Goal: Answer question/provide support: Share knowledge or assist other users

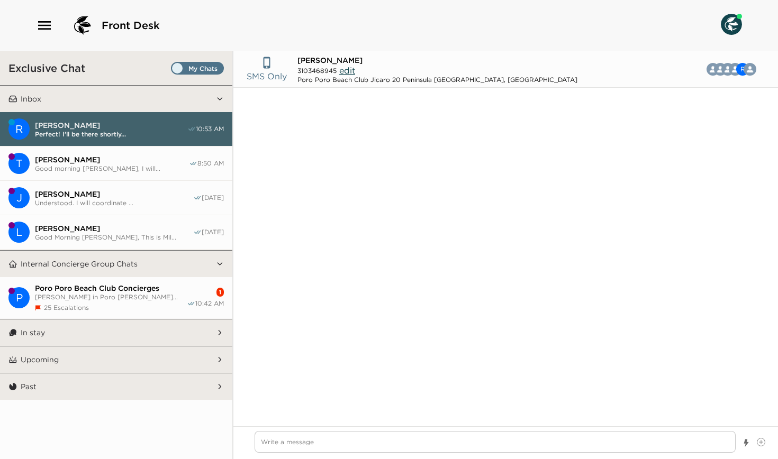
scroll to position [855, 0]
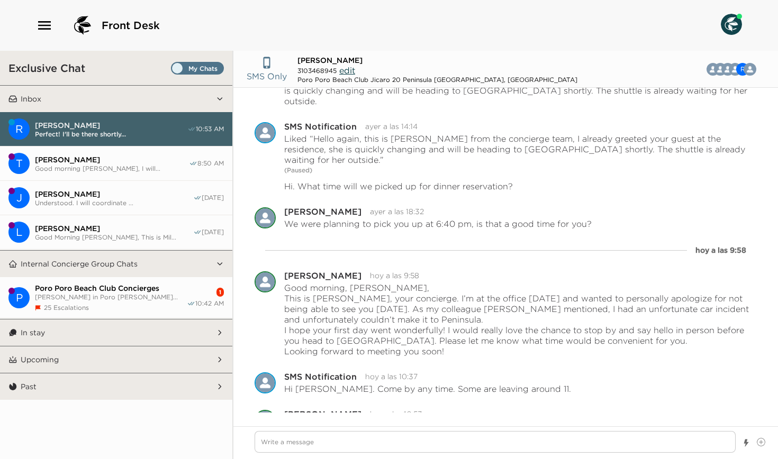
click at [101, 150] on button "T Tony McCLinton Good morning McClinton, I will... 8:50 AM" at bounding box center [116, 164] width 232 height 34
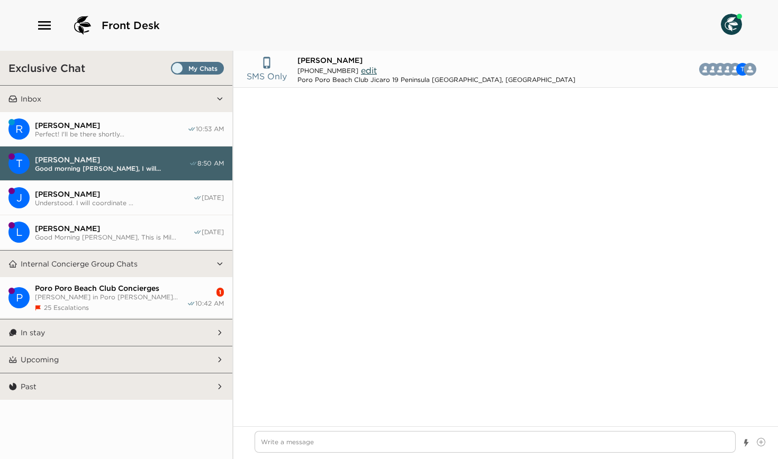
scroll to position [11, 0]
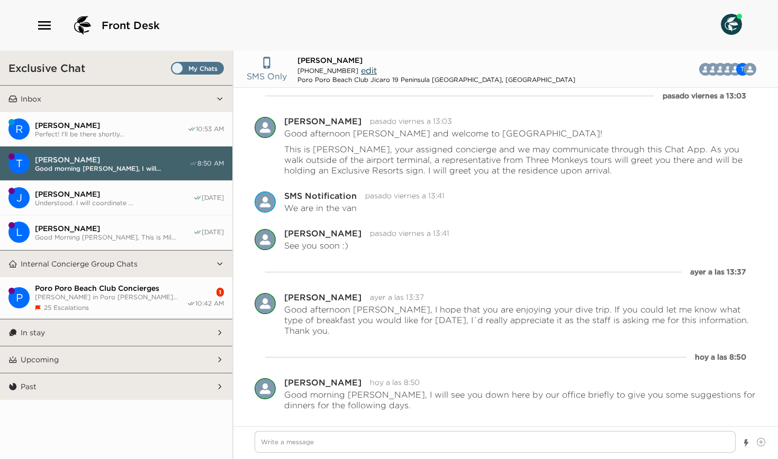
click at [95, 117] on button "R Rachel Nemeth Perfect! I'll be there shortly... 10:53 AM" at bounding box center [116, 129] width 232 height 34
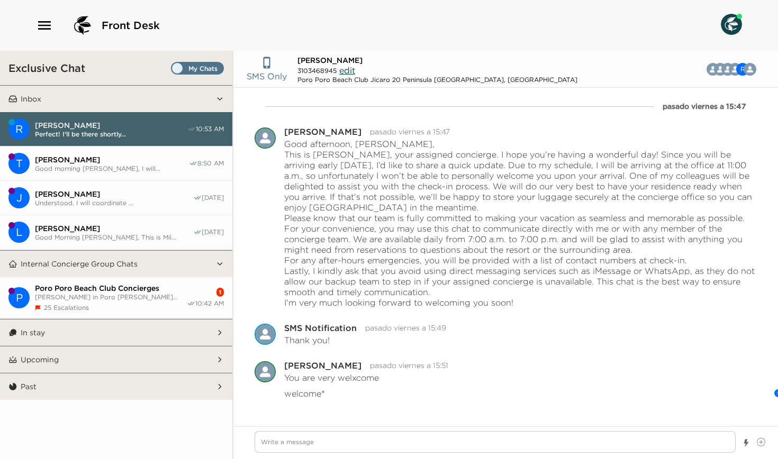
scroll to position [855, 0]
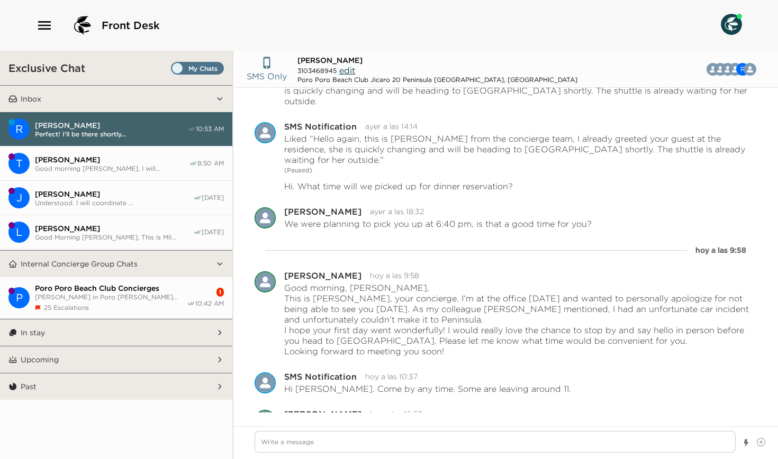
click at [94, 172] on button "T Tony McCLinton Good morning McClinton, I will... 8:50 AM" at bounding box center [116, 164] width 232 height 34
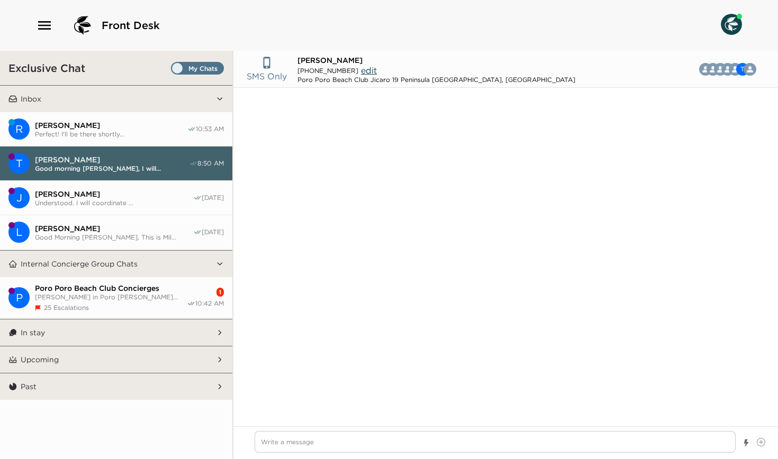
type textarea "x"
type input "(432) 250-5054"
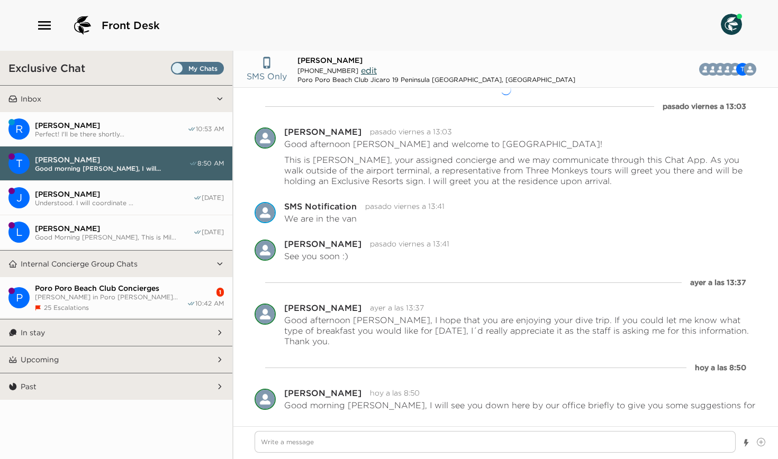
scroll to position [11, 0]
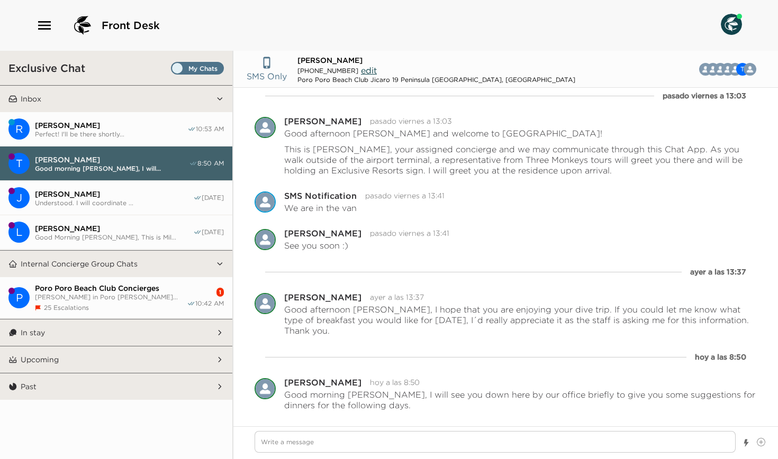
click at [92, 188] on button "J Jessica Kartzinel Understood. I will coordinate ... 08/29/25" at bounding box center [116, 198] width 232 height 34
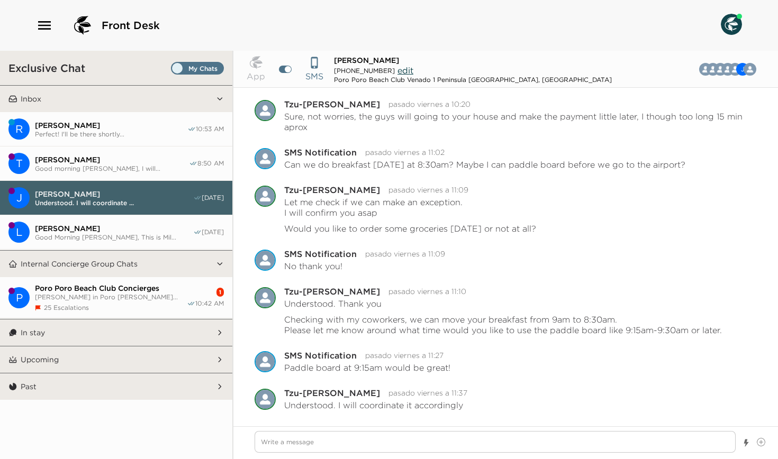
type textarea "x"
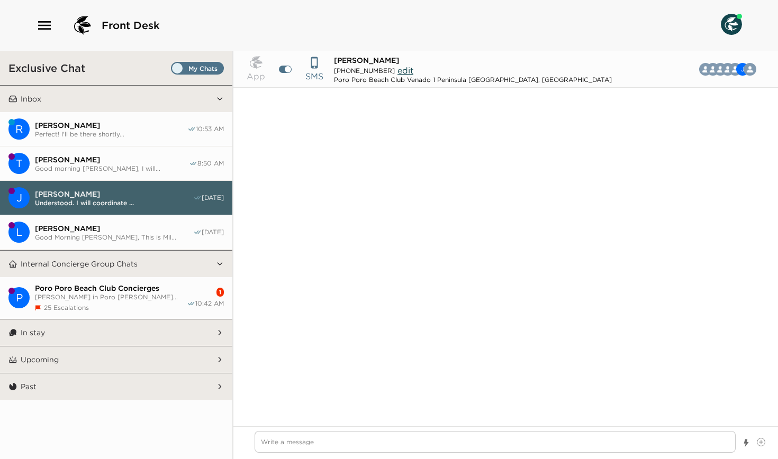
scroll to position [2098, 0]
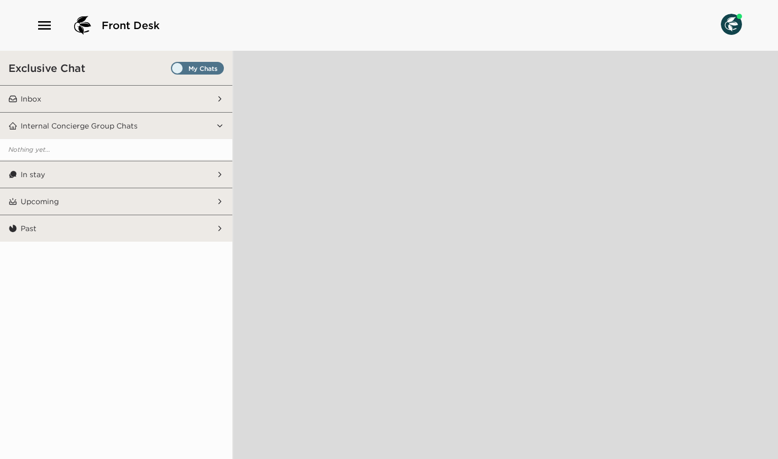
click at [117, 99] on button "Inbox" at bounding box center [116, 99] width 199 height 26
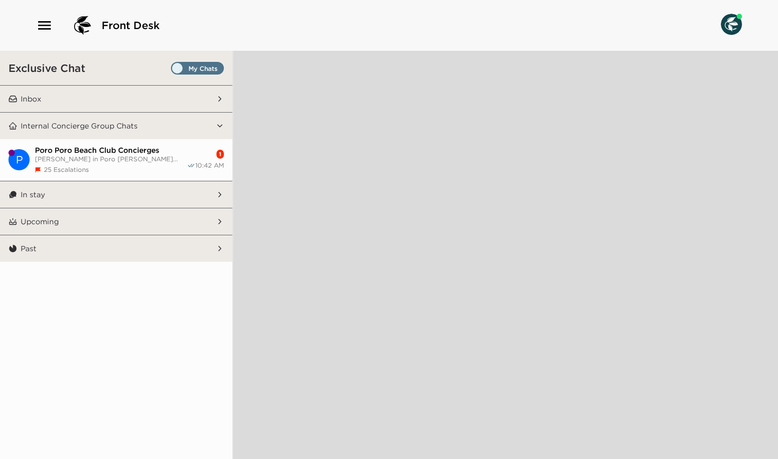
click at [104, 97] on button "Inbox" at bounding box center [116, 99] width 199 height 26
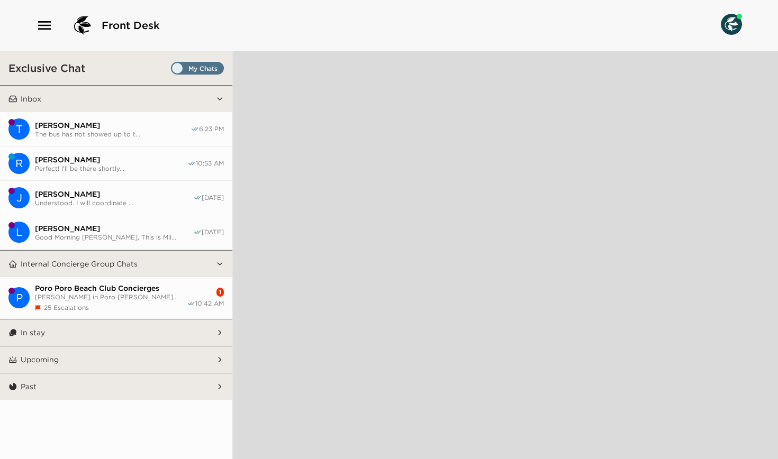
click at [106, 131] on span "The bus has not showed up to t..." at bounding box center [113, 134] width 156 height 8
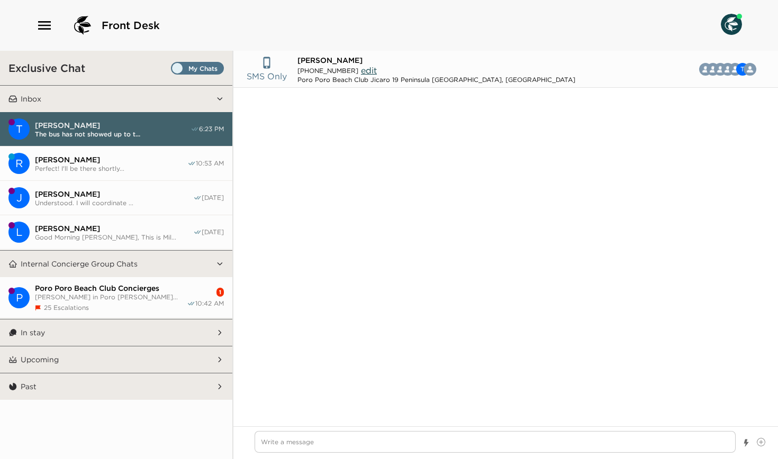
type input "(432) 250-5054"
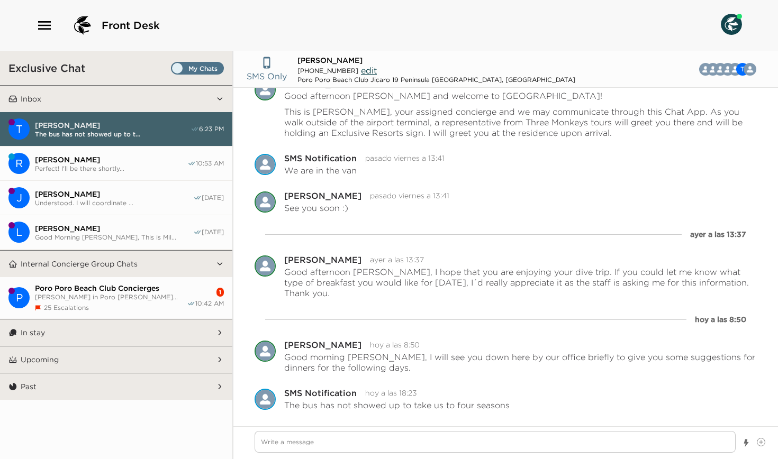
type textarea "x"
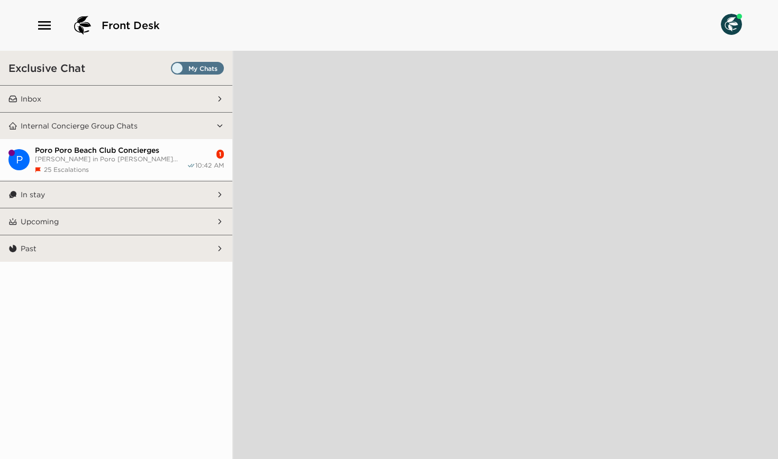
click at [81, 95] on button "Inbox" at bounding box center [116, 99] width 199 height 26
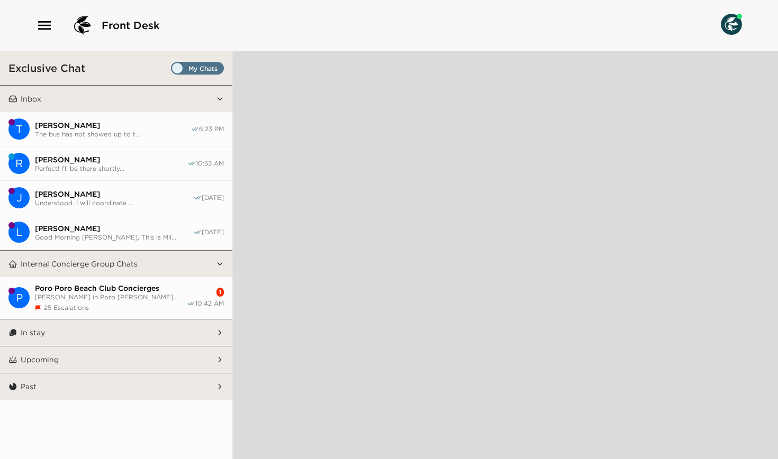
click at [83, 133] on span "The bus has not showed up to t..." at bounding box center [113, 134] width 156 height 8
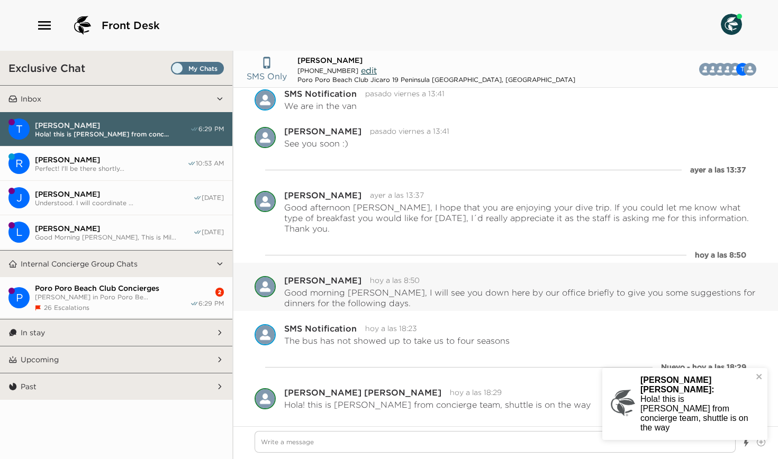
scroll to position [123, 0]
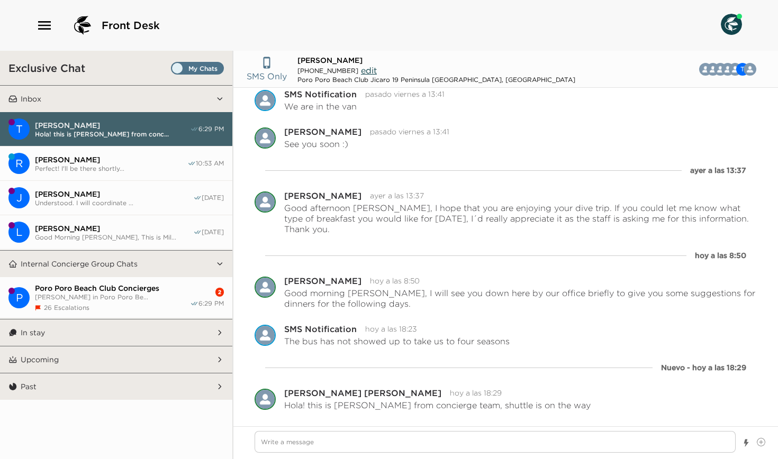
click at [91, 166] on span "Perfect! I'll be there shortly..." at bounding box center [111, 169] width 152 height 8
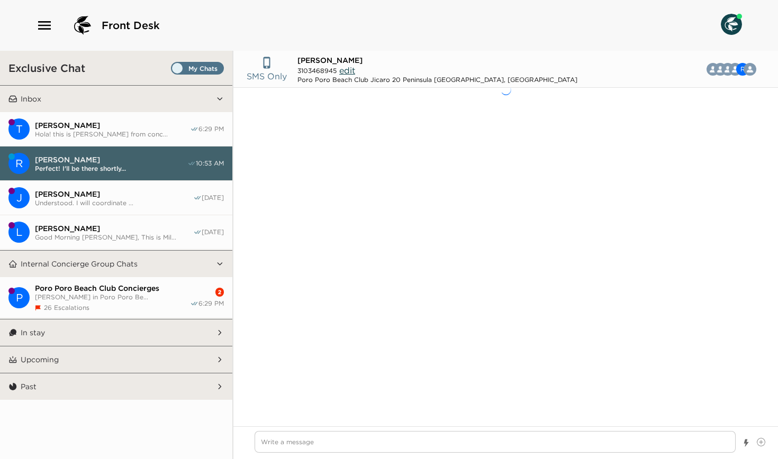
type textarea "x"
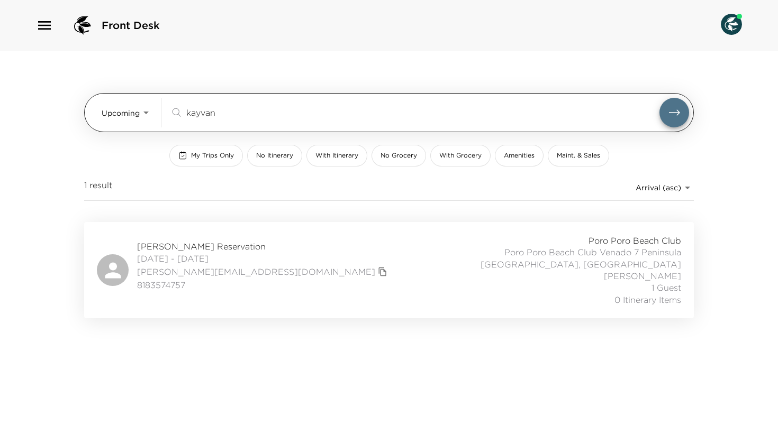
click at [132, 101] on body "Front Desk Upcoming Upcoming kayvan ​ My Trips Only No Itinerary With Itinerary…" at bounding box center [389, 222] width 778 height 444
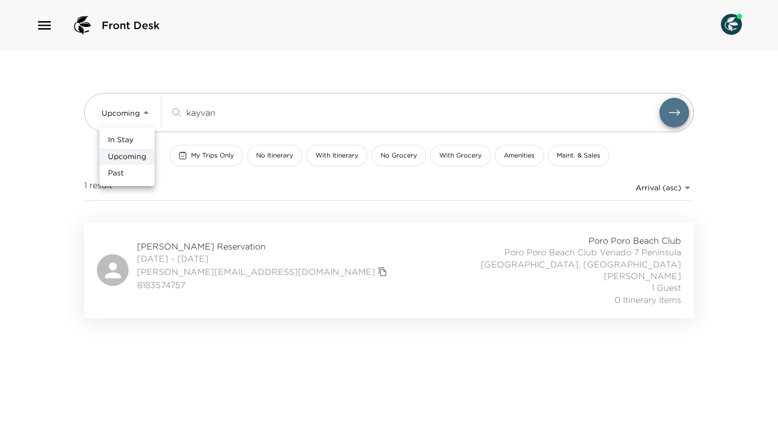
click at [118, 142] on span "In Stay" at bounding box center [120, 140] width 25 height 11
type input "In-Stay"
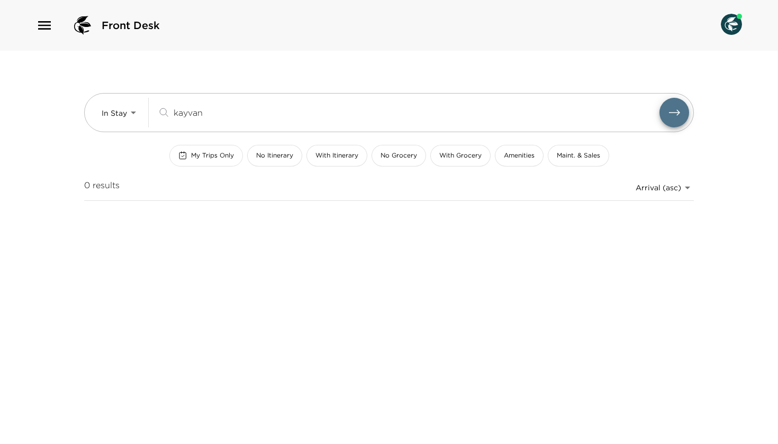
click at [199, 159] on span "My Trips Only" at bounding box center [212, 155] width 43 height 9
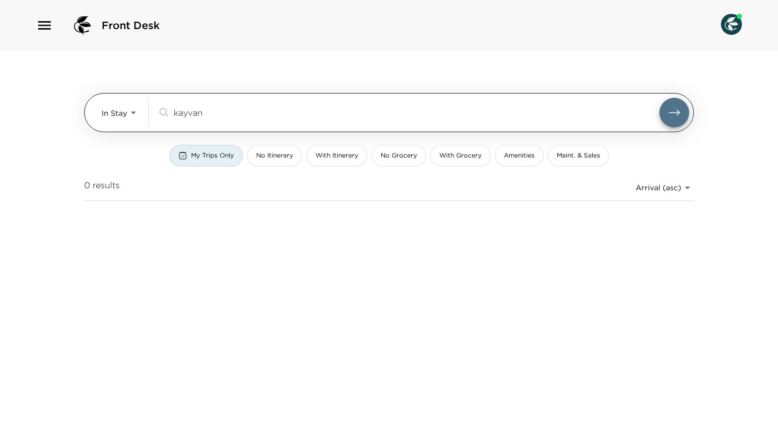
drag, startPoint x: 203, startPoint y: 114, endPoint x: 142, endPoint y: 105, distance: 61.6
click at [142, 105] on div "In Stay In-Stay kayvan ​" at bounding box center [395, 113] width 587 height 30
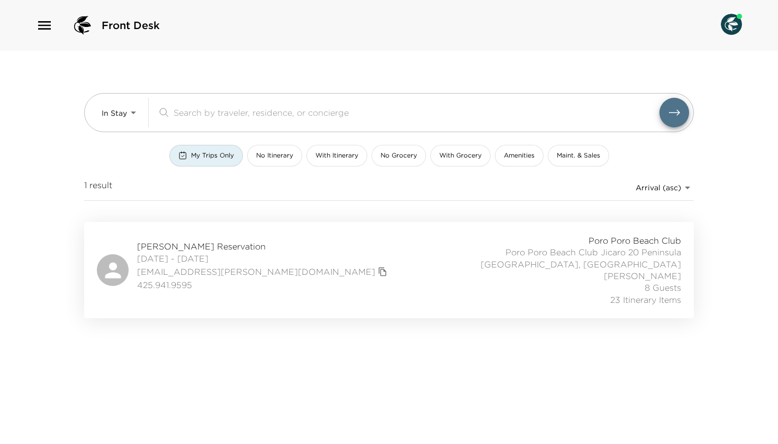
click at [152, 247] on span "Deborah Chaves-Hjort Reservation" at bounding box center [263, 247] width 253 height 12
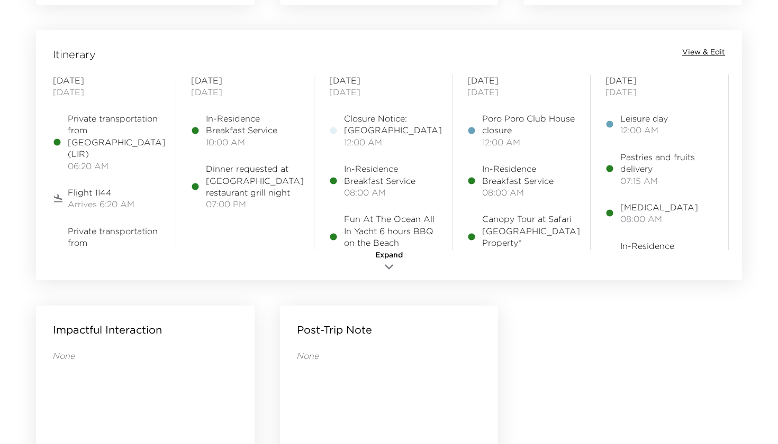
scroll to position [862, 0]
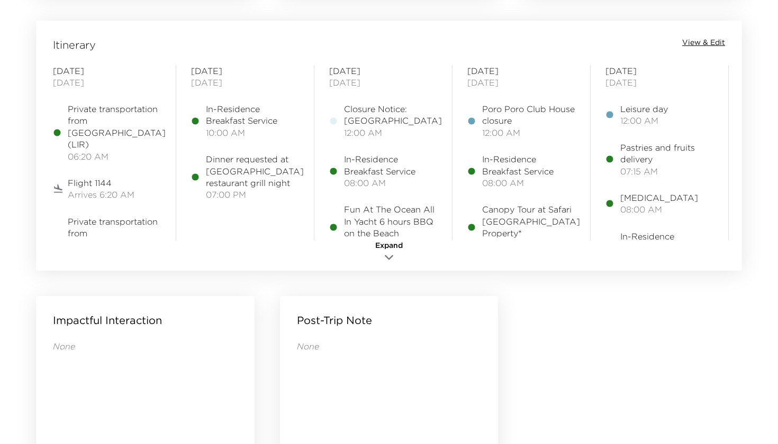
click at [690, 46] on span "View & Edit" at bounding box center [703, 43] width 43 height 11
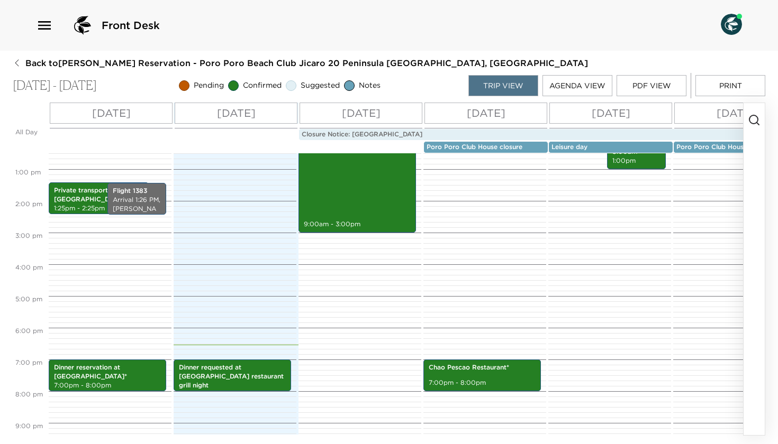
scroll to position [380, 0]
